Goal: Task Accomplishment & Management: Complete application form

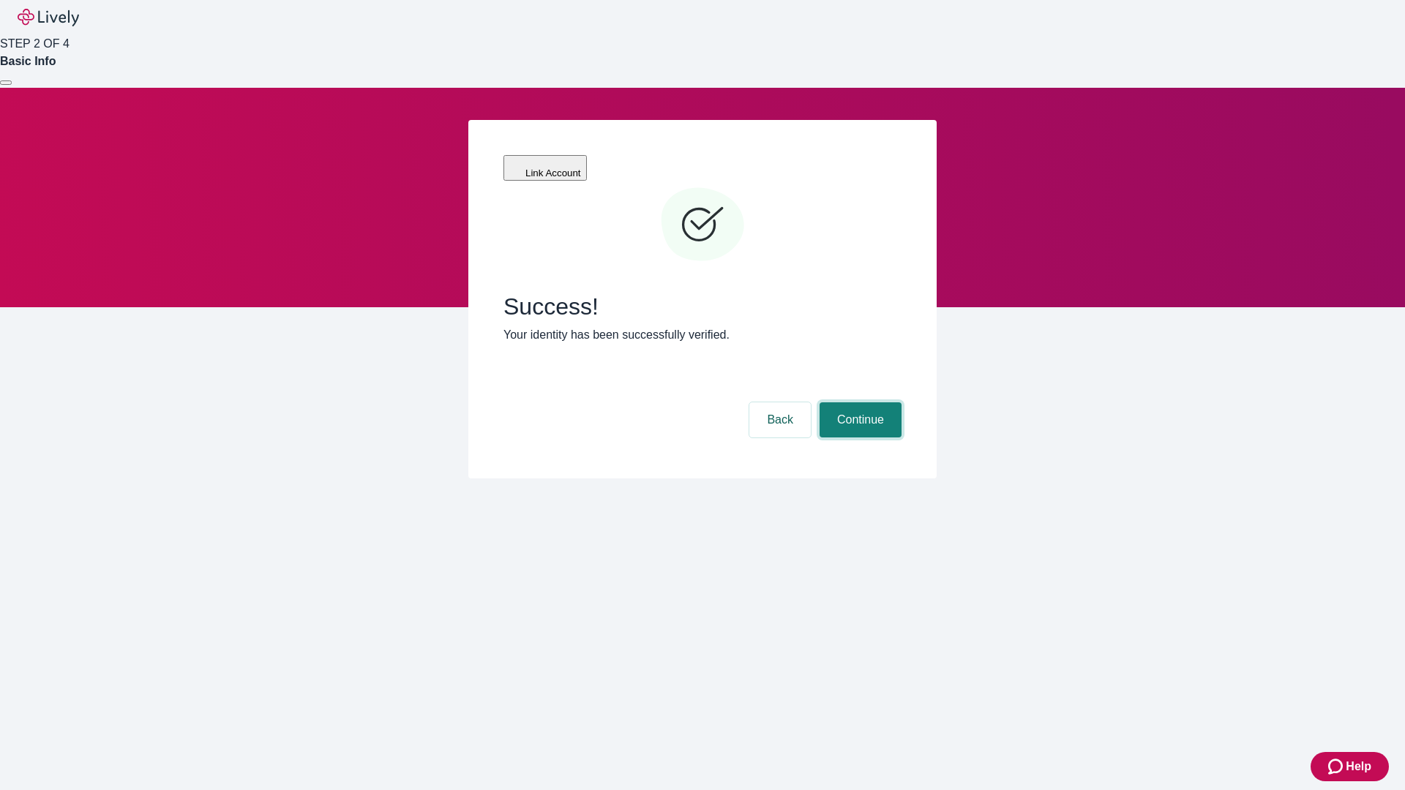
click at [858, 402] on button "Continue" at bounding box center [860, 419] width 82 height 35
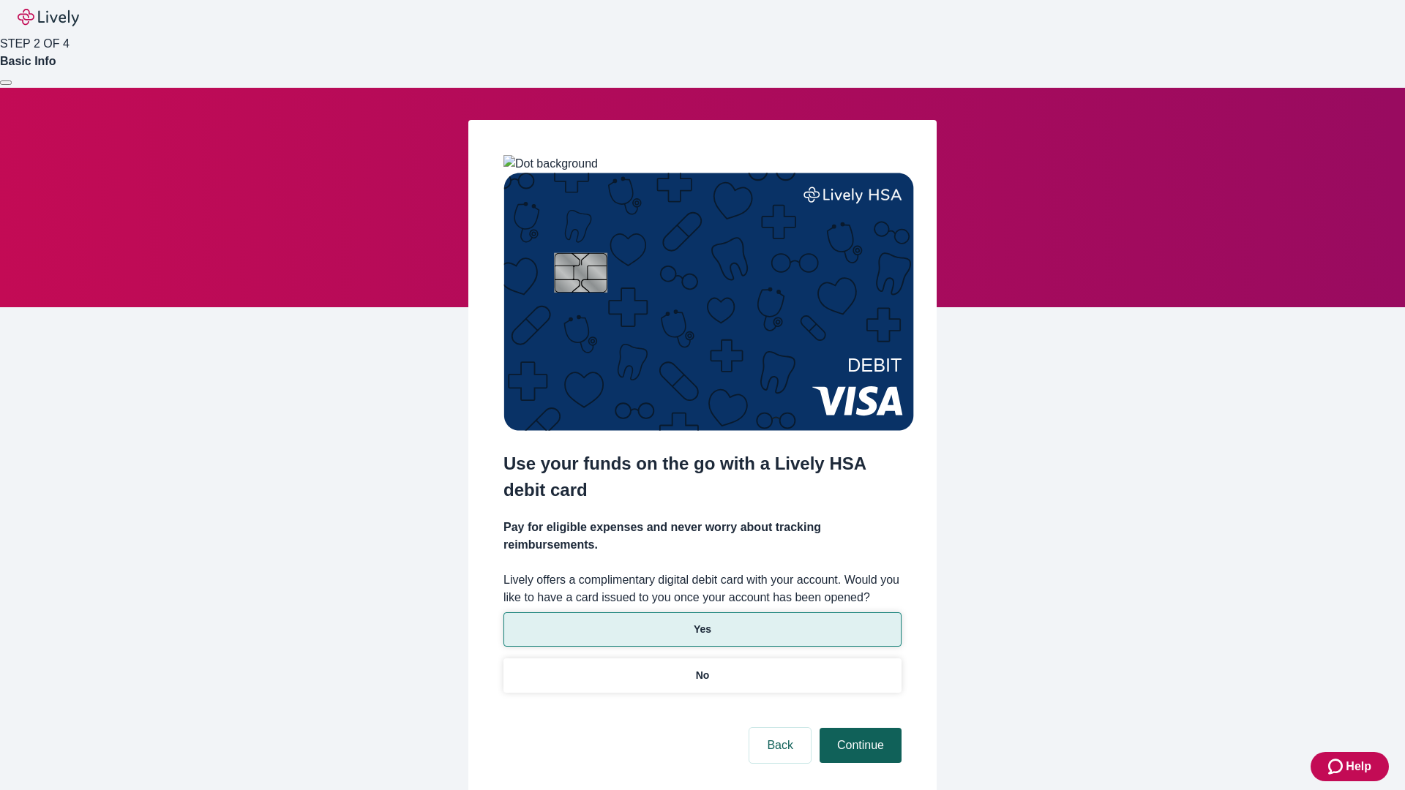
click at [702, 622] on p "Yes" at bounding box center [703, 629] width 18 height 15
click at [858, 728] on button "Continue" at bounding box center [860, 745] width 82 height 35
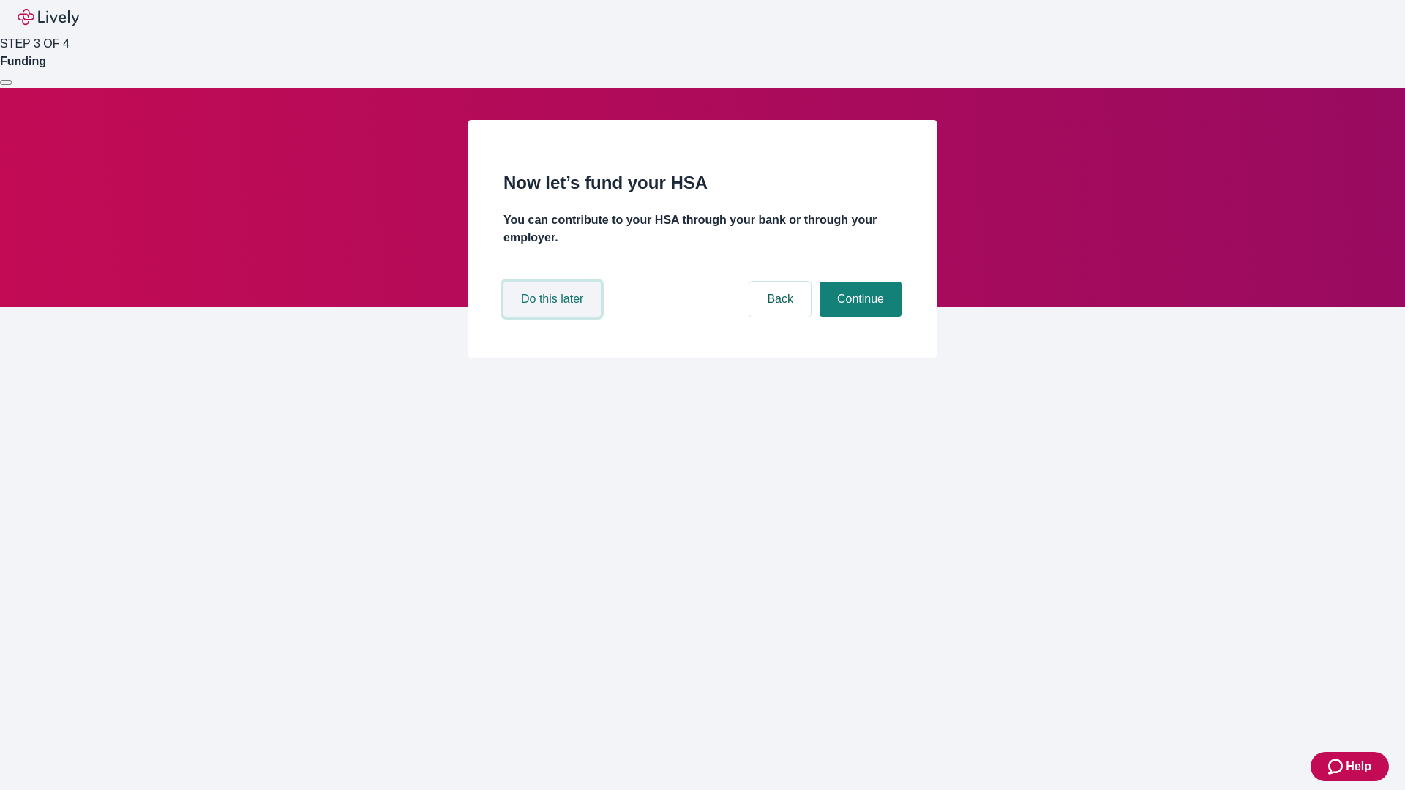
click at [554, 317] on button "Do this later" at bounding box center [551, 299] width 97 height 35
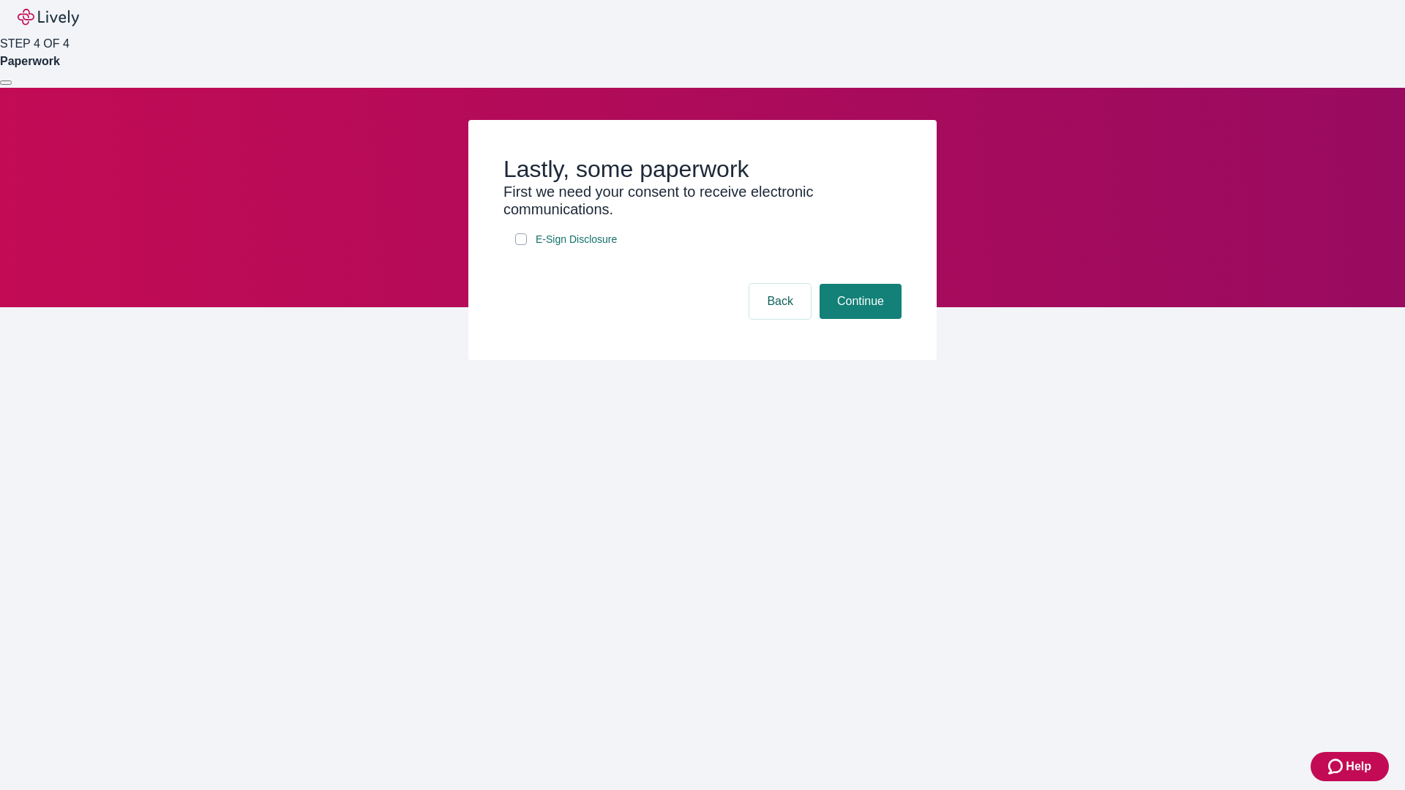
click at [521, 245] on input "E-Sign Disclosure" at bounding box center [521, 239] width 12 height 12
checkbox input "true"
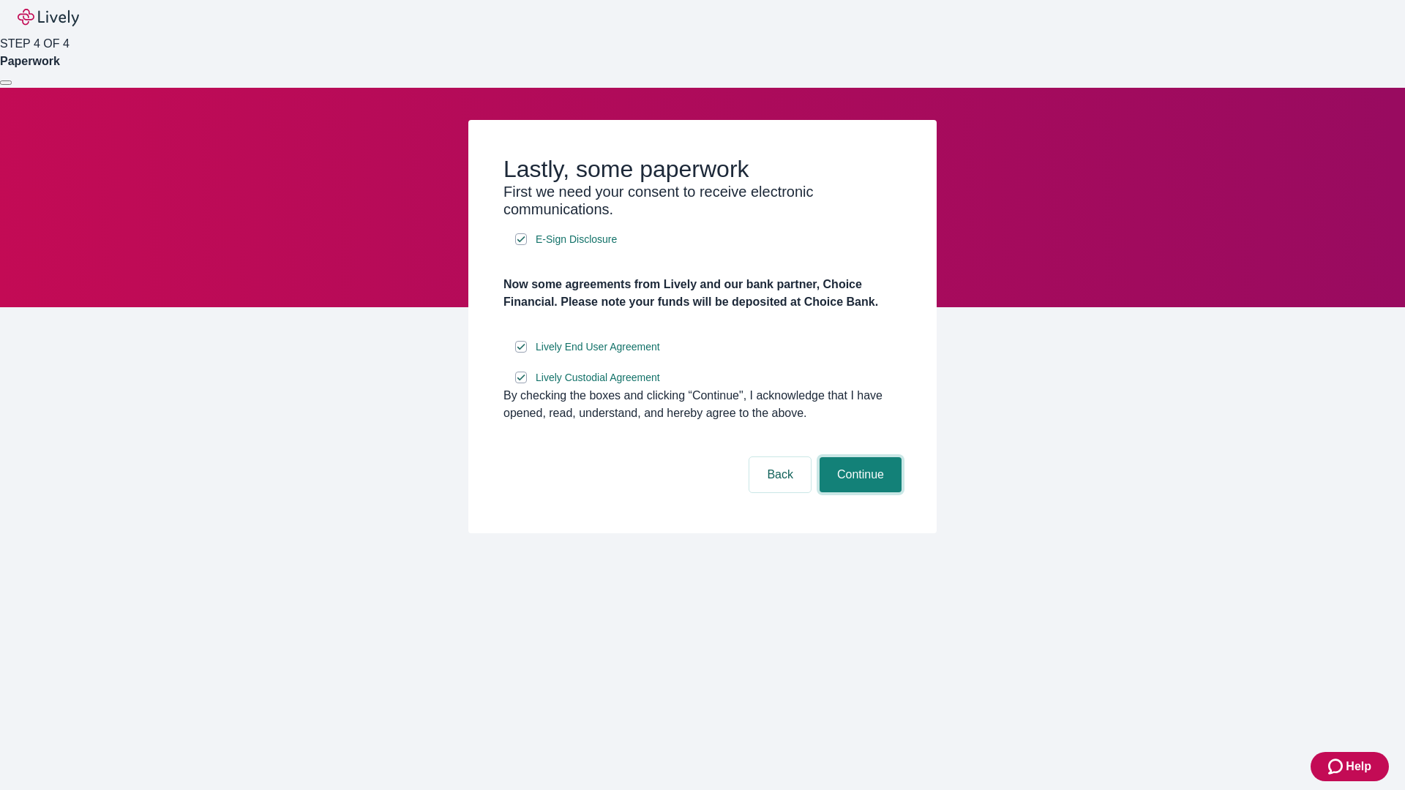
click at [858, 492] on button "Continue" at bounding box center [860, 474] width 82 height 35
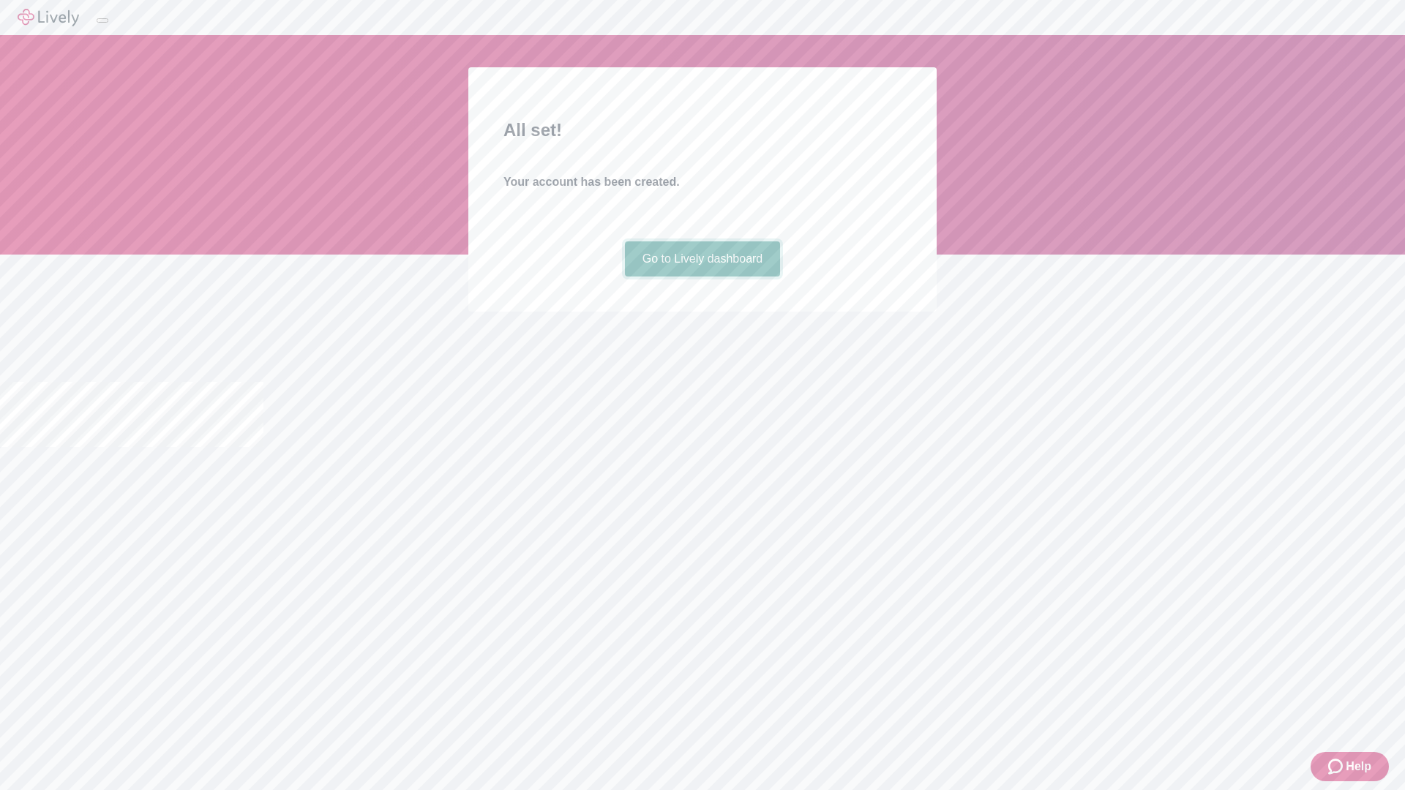
click at [702, 277] on link "Go to Lively dashboard" at bounding box center [703, 258] width 156 height 35
